Goal: Obtain resource: Download file/media

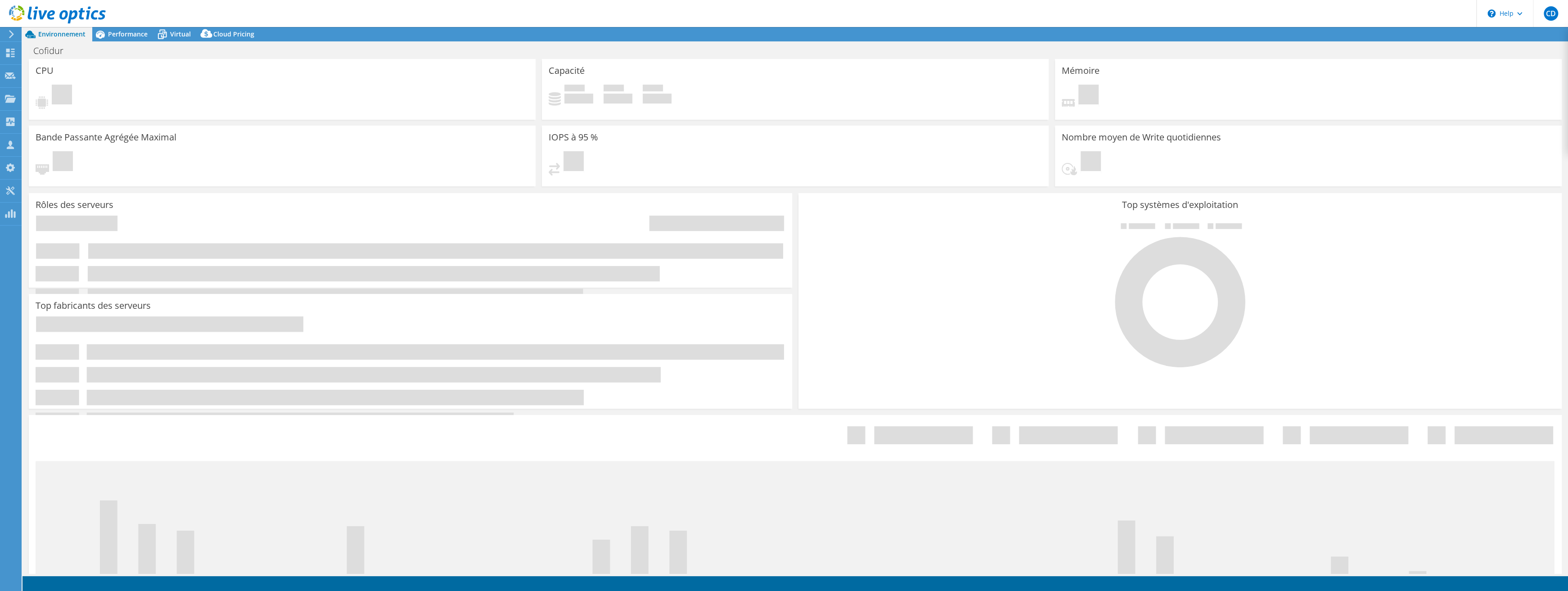
select select "EULondon"
select select "EUR"
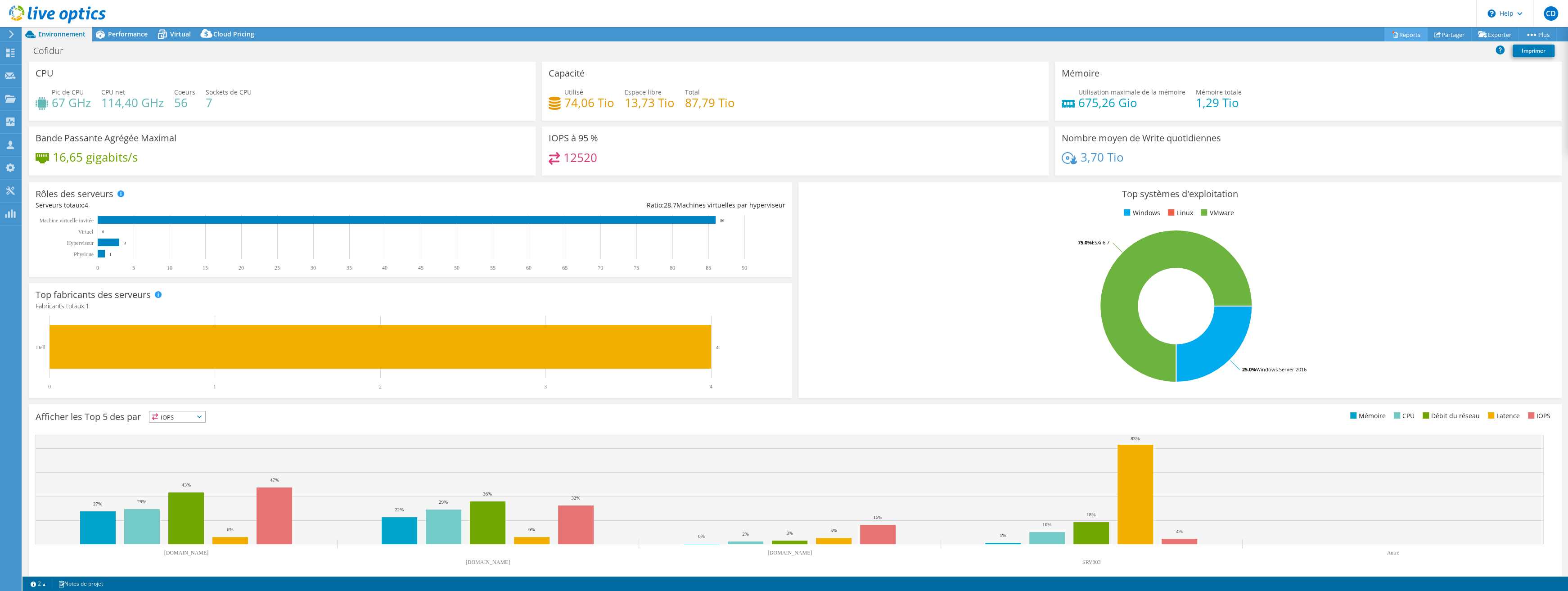
click at [1399, 37] on link "Reports" at bounding box center [1405, 34] width 43 height 14
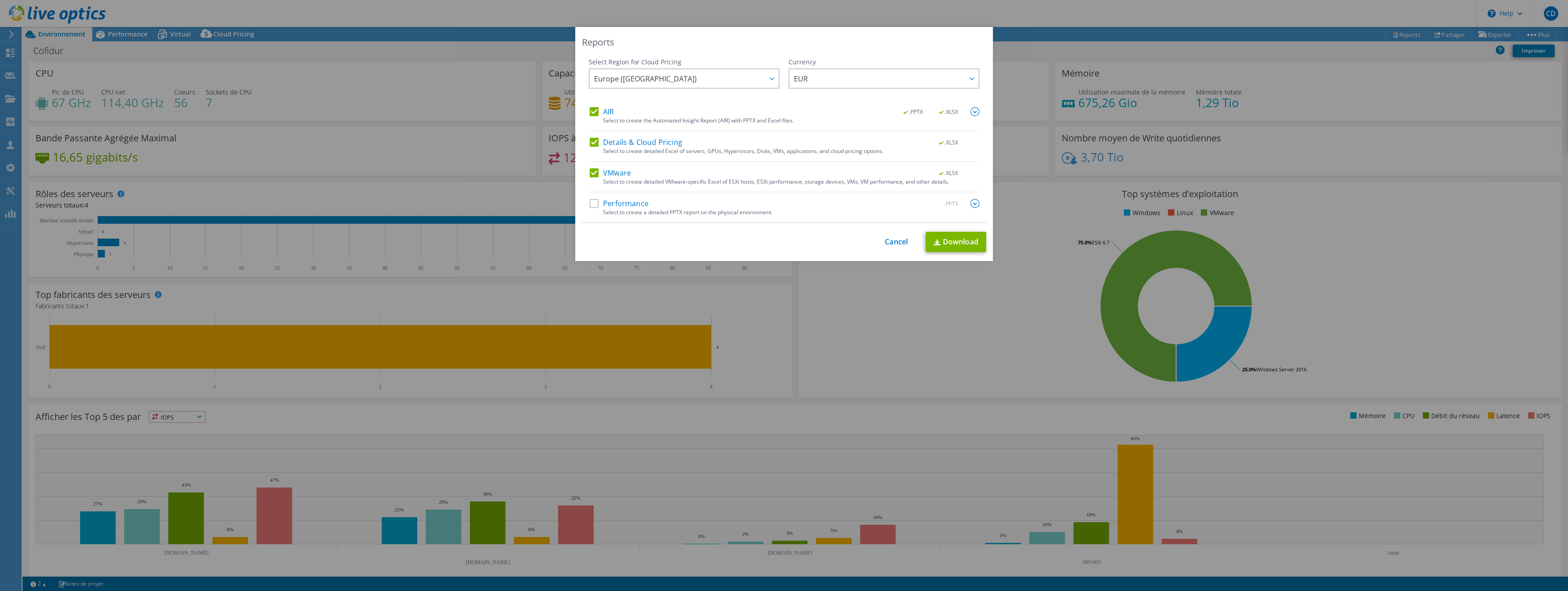
click at [590, 206] on label "Performance" at bounding box center [619, 203] width 59 height 9
click at [0, 0] on input "Performance" at bounding box center [0, 0] width 0 height 0
click at [590, 144] on label "Details & Cloud Pricing" at bounding box center [636, 142] width 93 height 9
click at [0, 0] on input "Details & Cloud Pricing" at bounding box center [0, 0] width 0 height 0
click at [940, 242] on link "Download" at bounding box center [956, 242] width 60 height 20
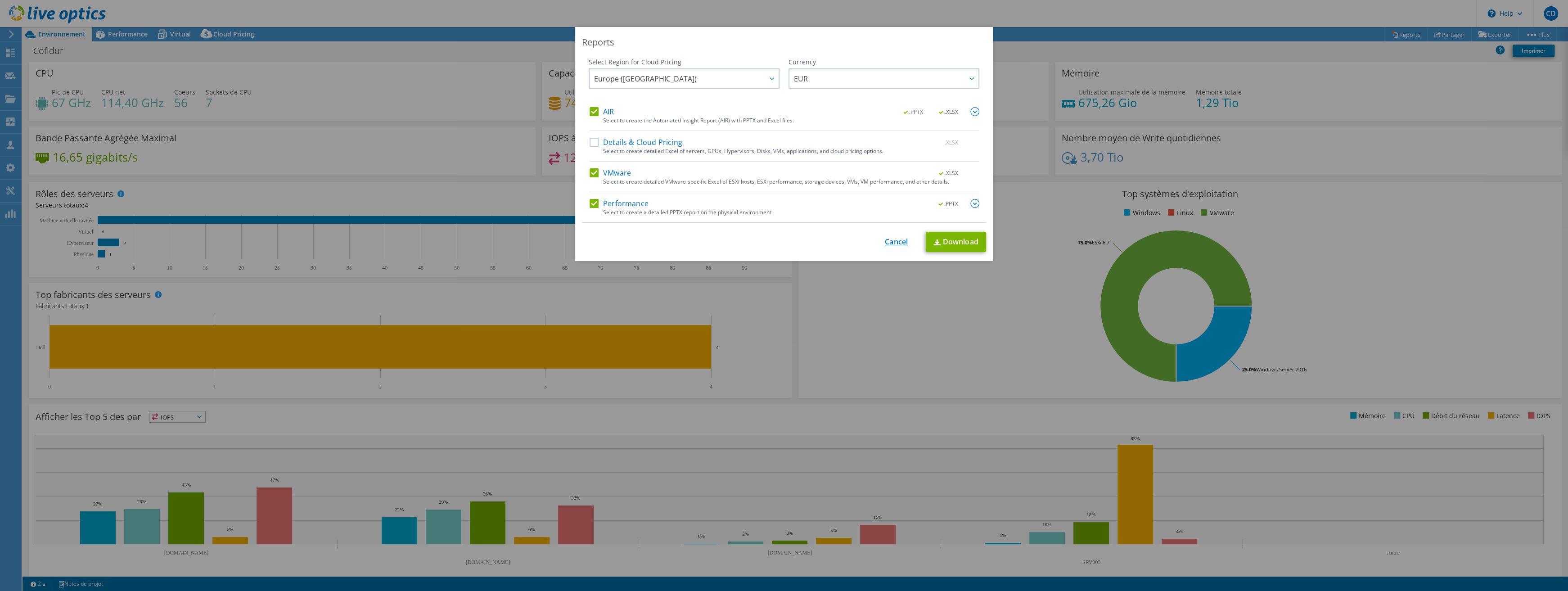
click at [891, 237] on link "Cancel" at bounding box center [897, 242] width 23 height 9
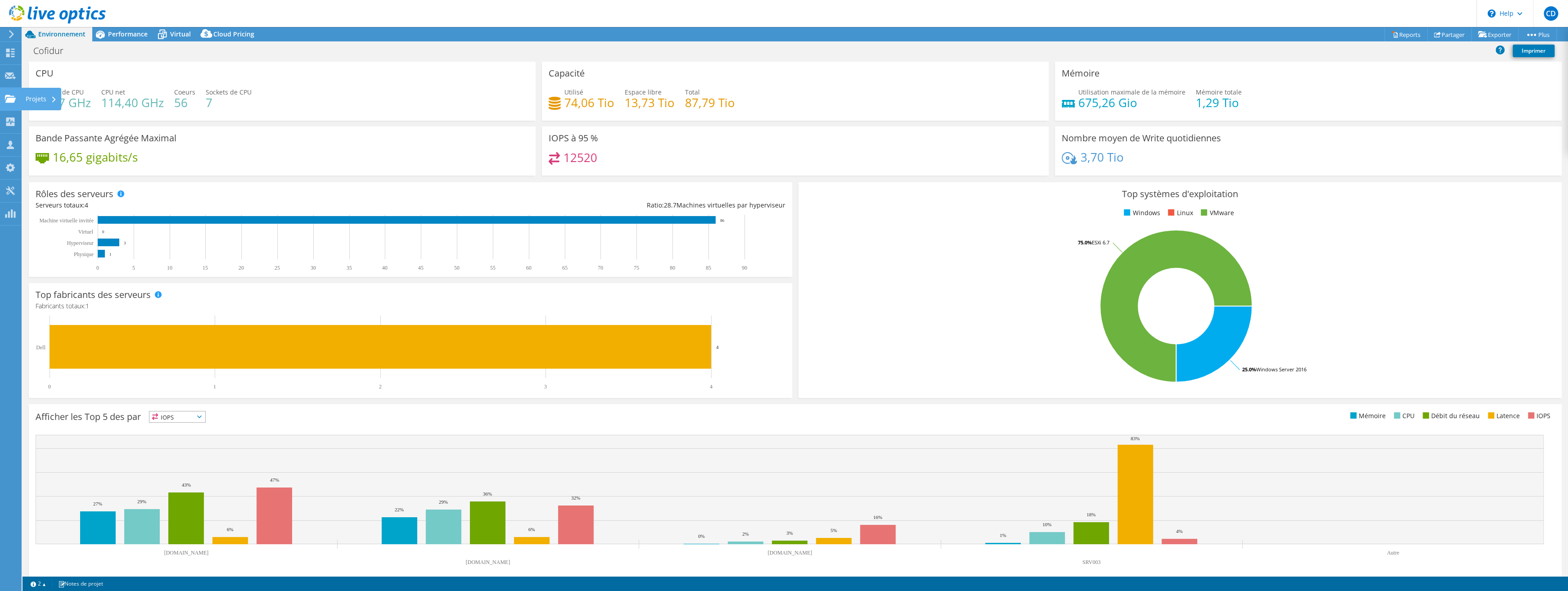
click at [9, 100] on use at bounding box center [10, 98] width 11 height 8
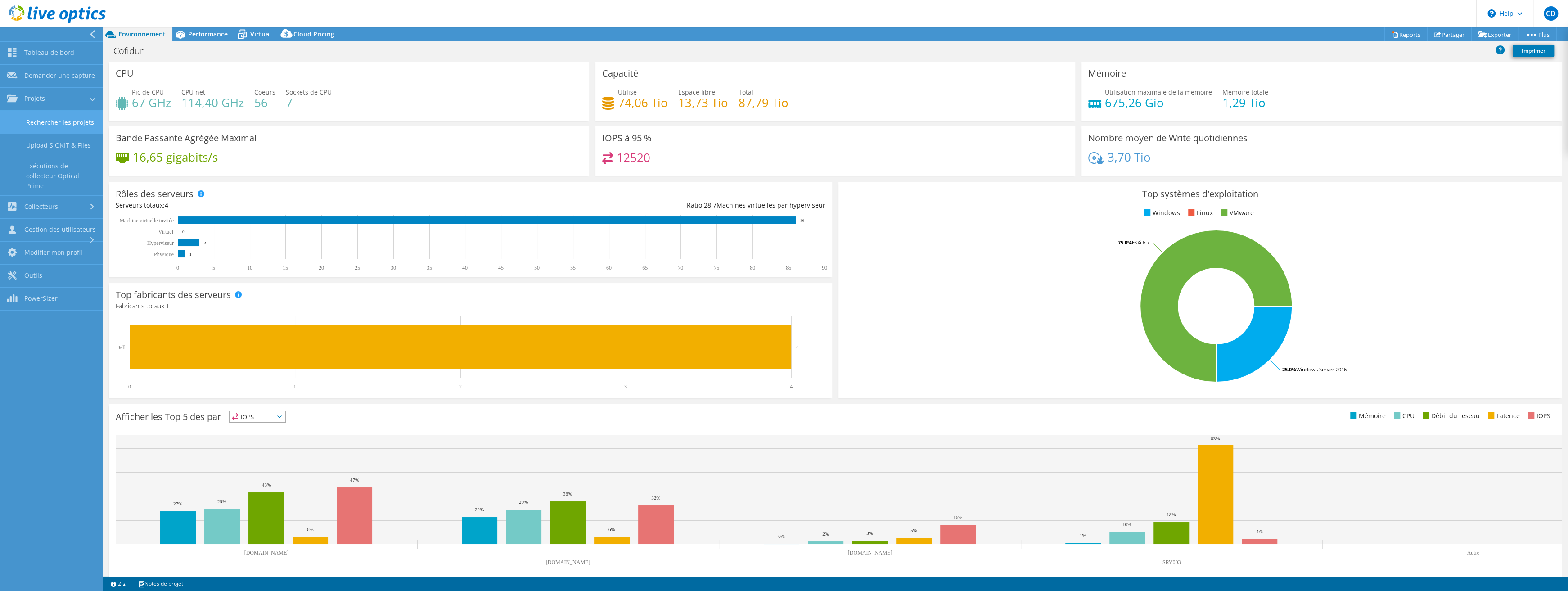
click at [53, 120] on link "Rechercher les projets" at bounding box center [51, 122] width 103 height 23
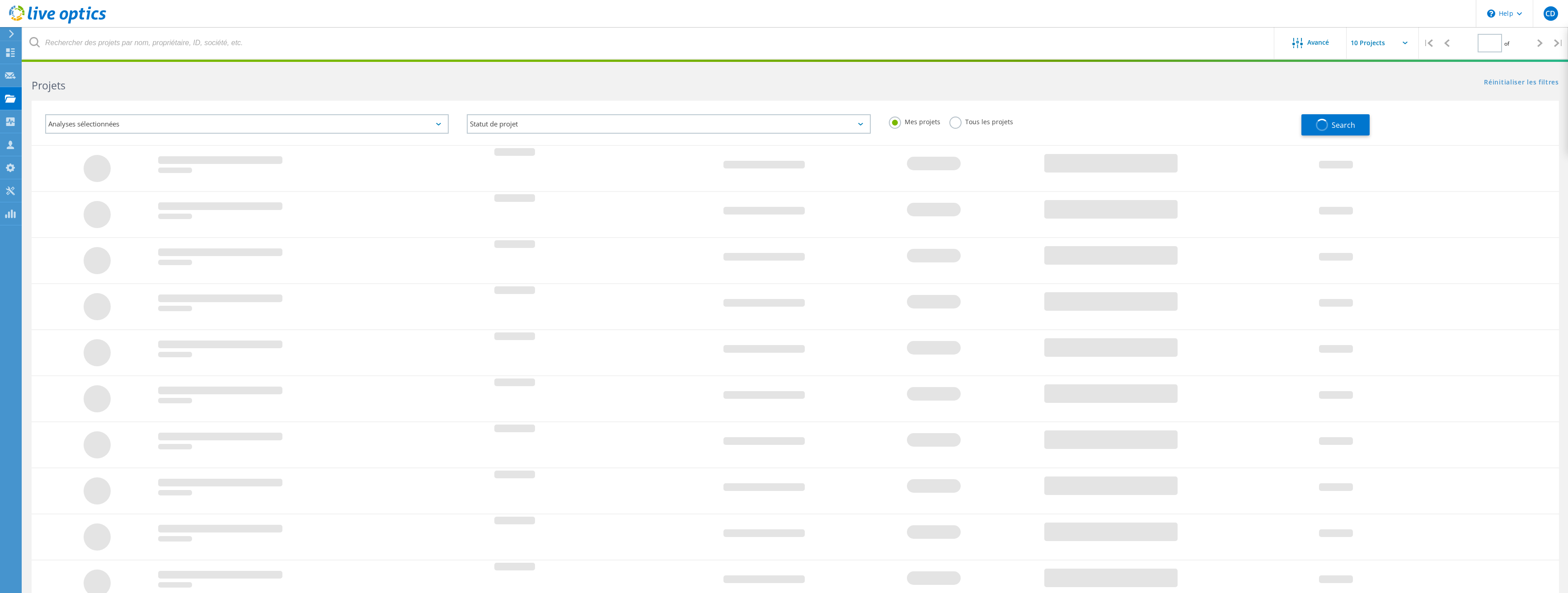
type input "1"
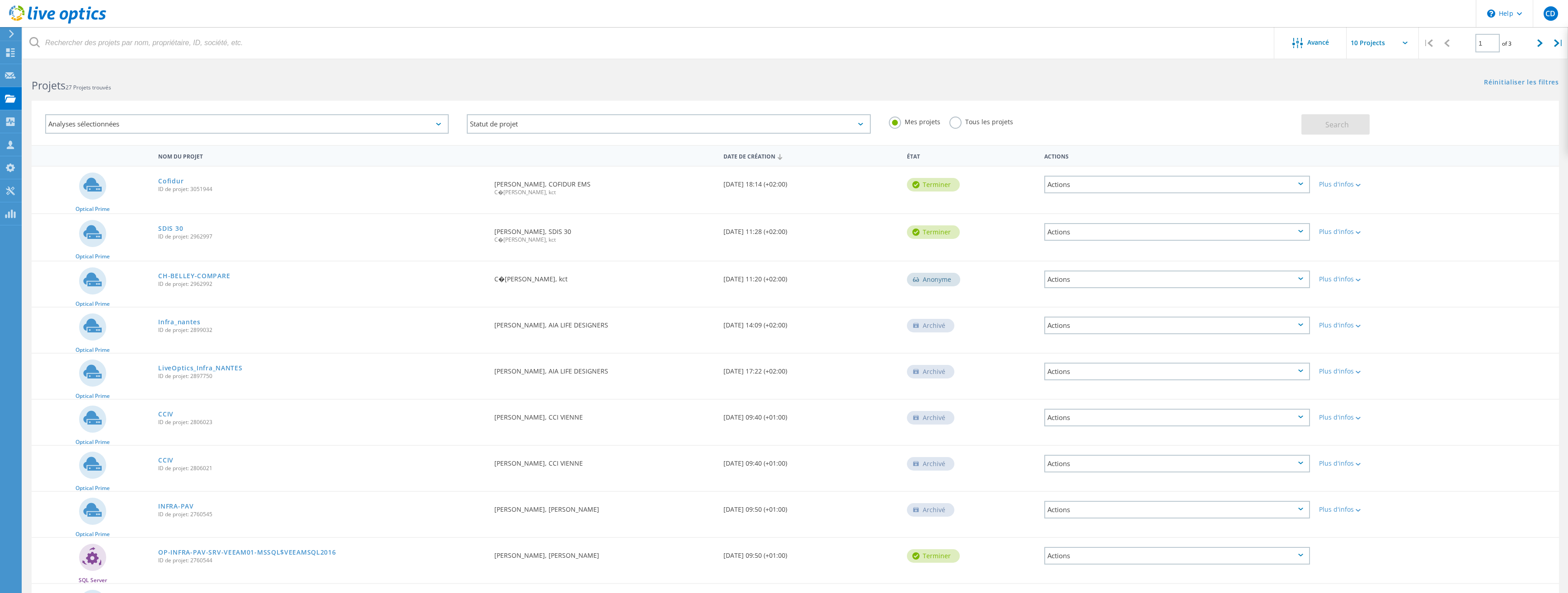
click at [1011, 122] on div "Mes projets Tous les projets" at bounding box center [1091, 122] width 422 height 34
click at [1001, 122] on label "Tous les projets" at bounding box center [981, 121] width 64 height 9
click at [0, 0] on input "Tous les projets" at bounding box center [0, 0] width 0 height 0
click at [1362, 117] on button "Search" at bounding box center [1335, 124] width 68 height 20
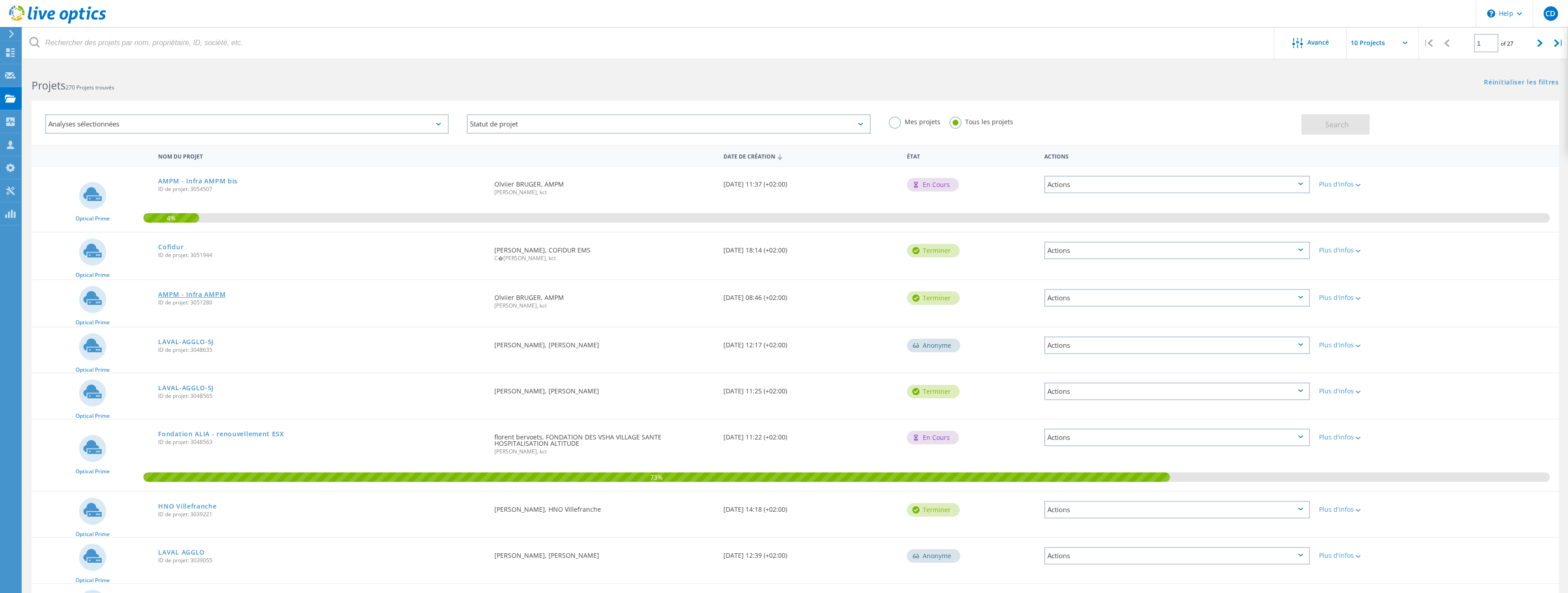
click at [190, 292] on link "AMPM - Infra AMPM" at bounding box center [192, 294] width 67 height 6
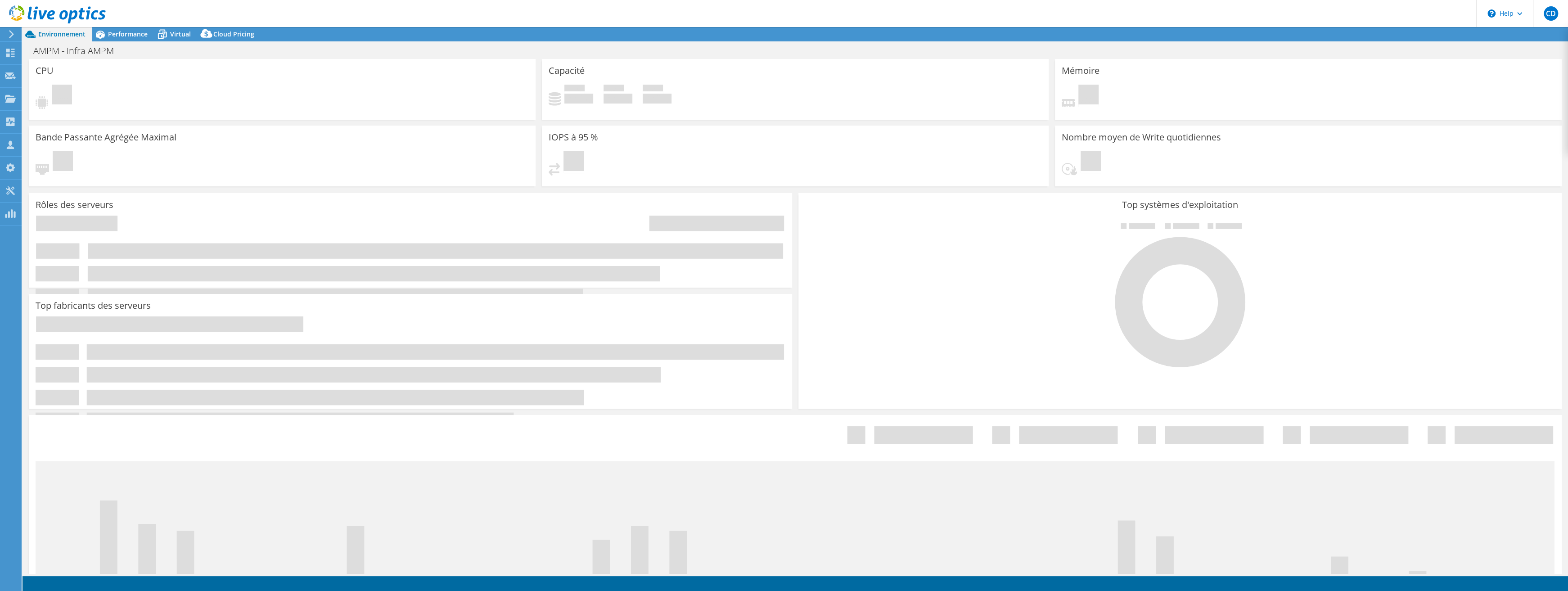
select select "USD"
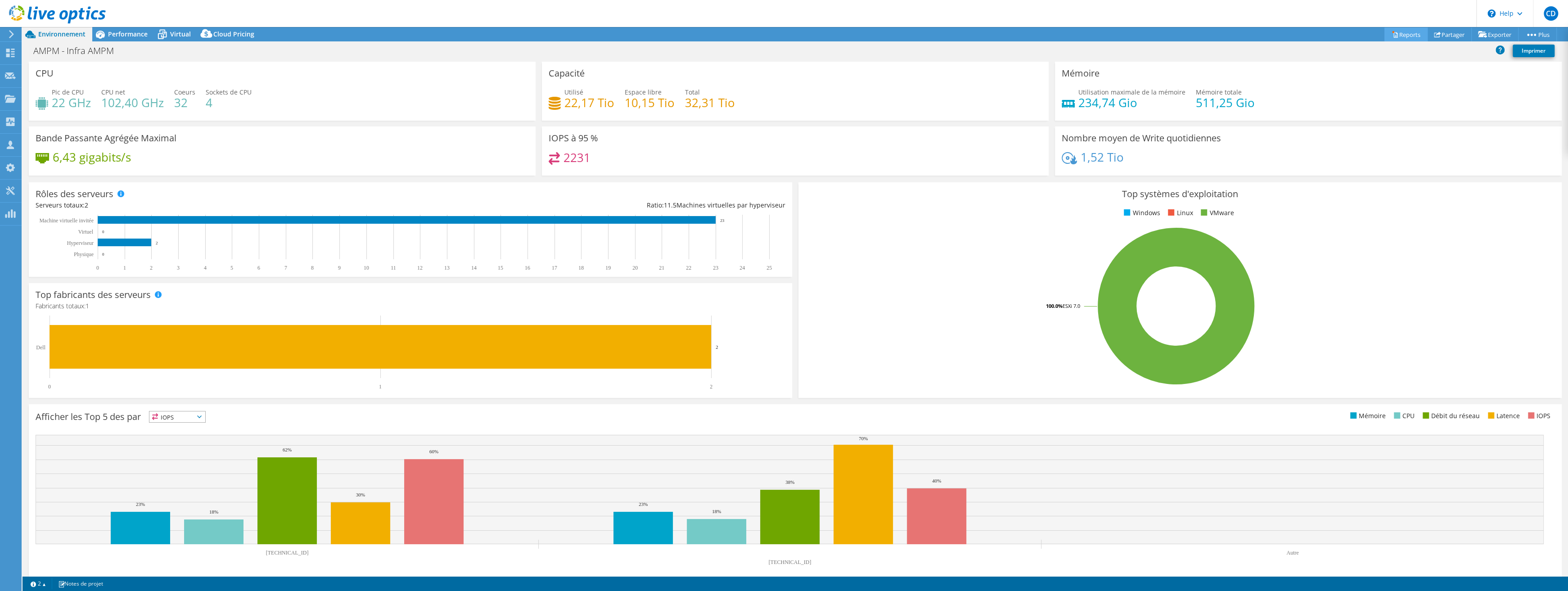
click at [1402, 33] on link "Reports" at bounding box center [1405, 34] width 43 height 14
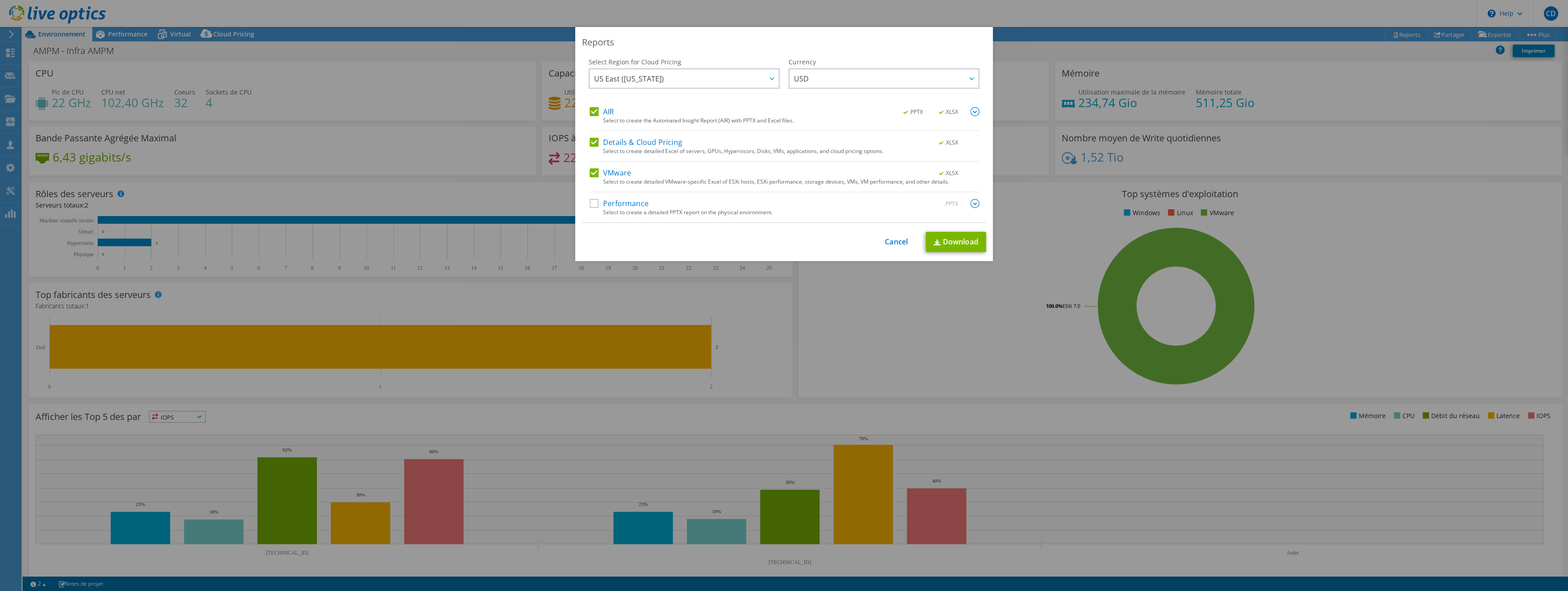
click at [593, 146] on label "Details & Cloud Pricing" at bounding box center [636, 142] width 93 height 9
click at [0, 0] on input "Details & Cloud Pricing" at bounding box center [0, 0] width 0 height 0
click at [591, 201] on label "Performance" at bounding box center [619, 203] width 59 height 9
click at [0, 0] on input "Performance" at bounding box center [0, 0] width 0 height 0
click at [764, 81] on div at bounding box center [771, 79] width 15 height 18
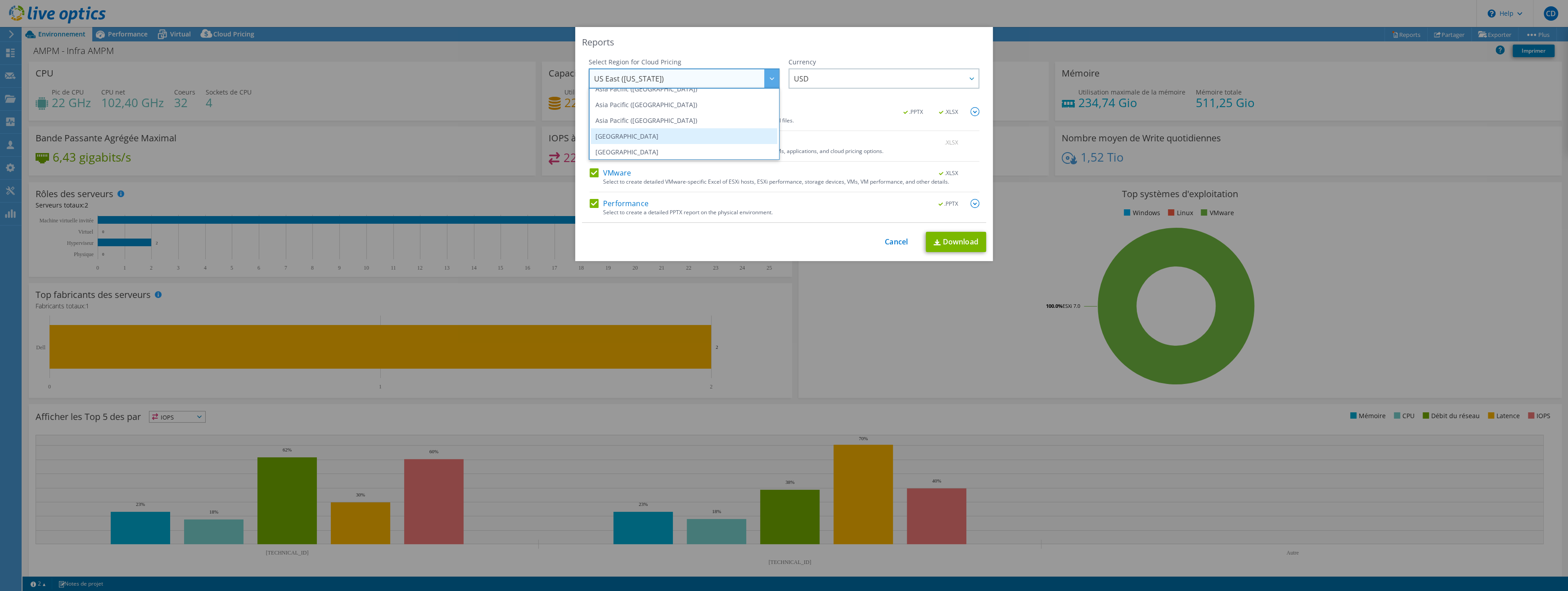
scroll to position [82, 0]
click at [688, 139] on li "Europe (London)" at bounding box center [684, 142] width 186 height 16
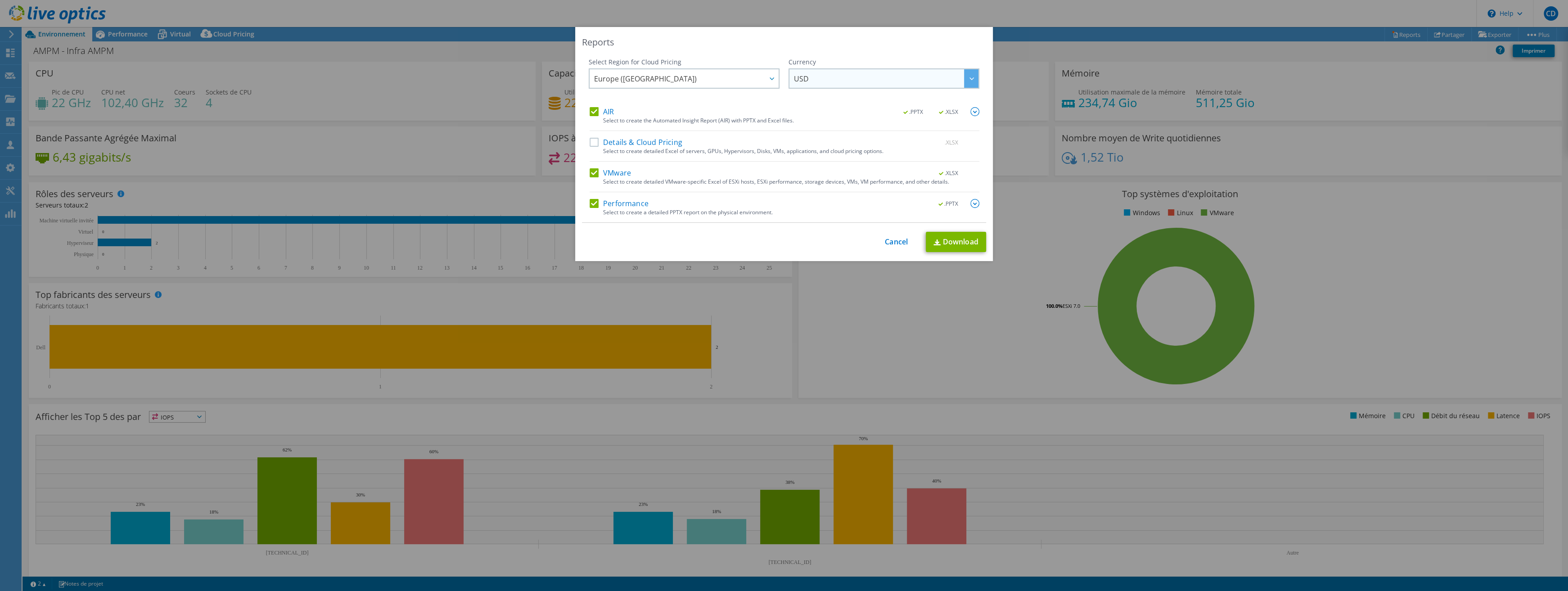
click at [811, 85] on span "USD" at bounding box center [886, 79] width 184 height 18
click at [809, 140] on li "EUR" at bounding box center [884, 142] width 186 height 16
click at [942, 239] on link "Download" at bounding box center [956, 242] width 60 height 20
